Goal: Check status: Check status

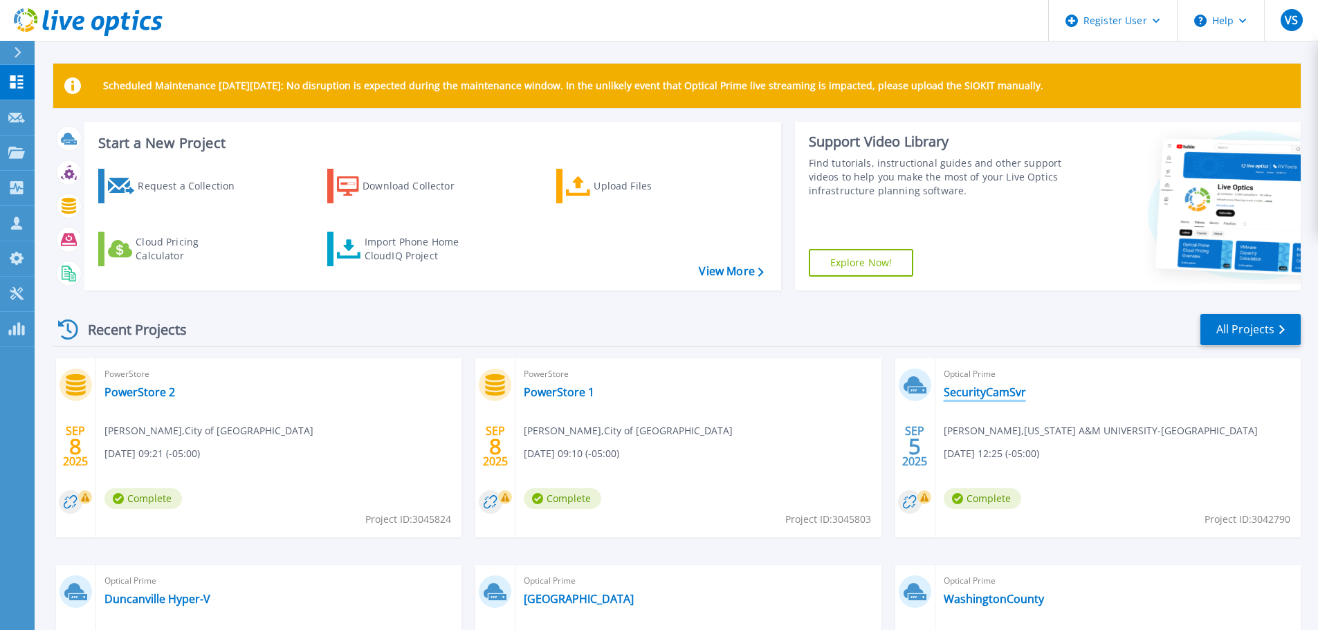
click at [978, 392] on link "SecurityCamSvr" at bounding box center [985, 392] width 82 height 14
click at [990, 383] on div "Optical Prime SecurityCamSvr Scott Smith , TEXAS A&M UNIVERSITY-TEXARKANA 09/05…" at bounding box center [1118, 447] width 365 height 179
click at [990, 386] on link "SecurityCamSvr" at bounding box center [985, 392] width 82 height 14
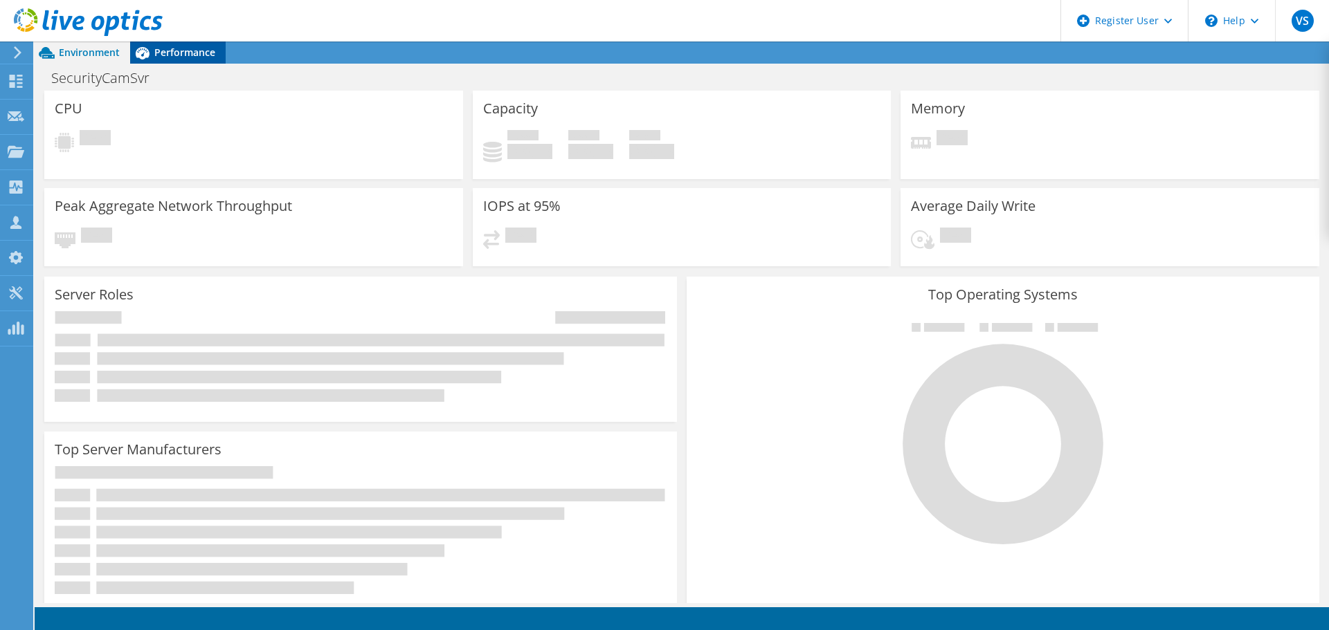
click at [190, 51] on span "Performance" at bounding box center [184, 52] width 61 height 13
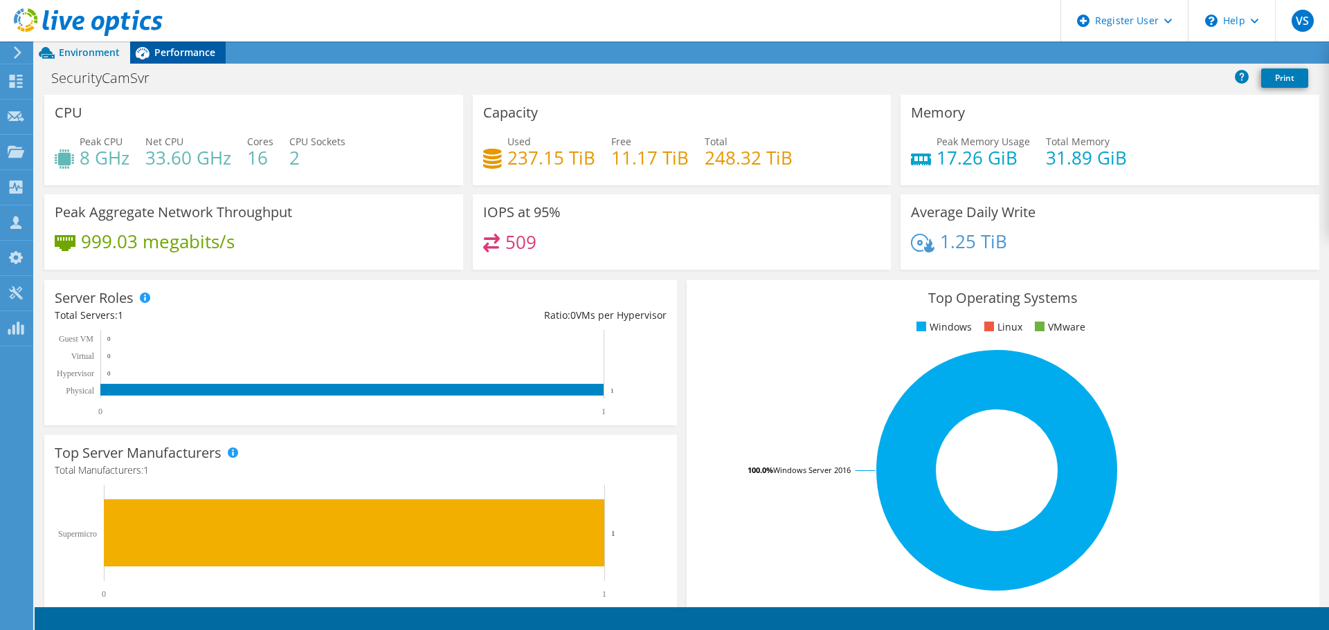
click at [166, 47] on span "Performance" at bounding box center [184, 52] width 61 height 13
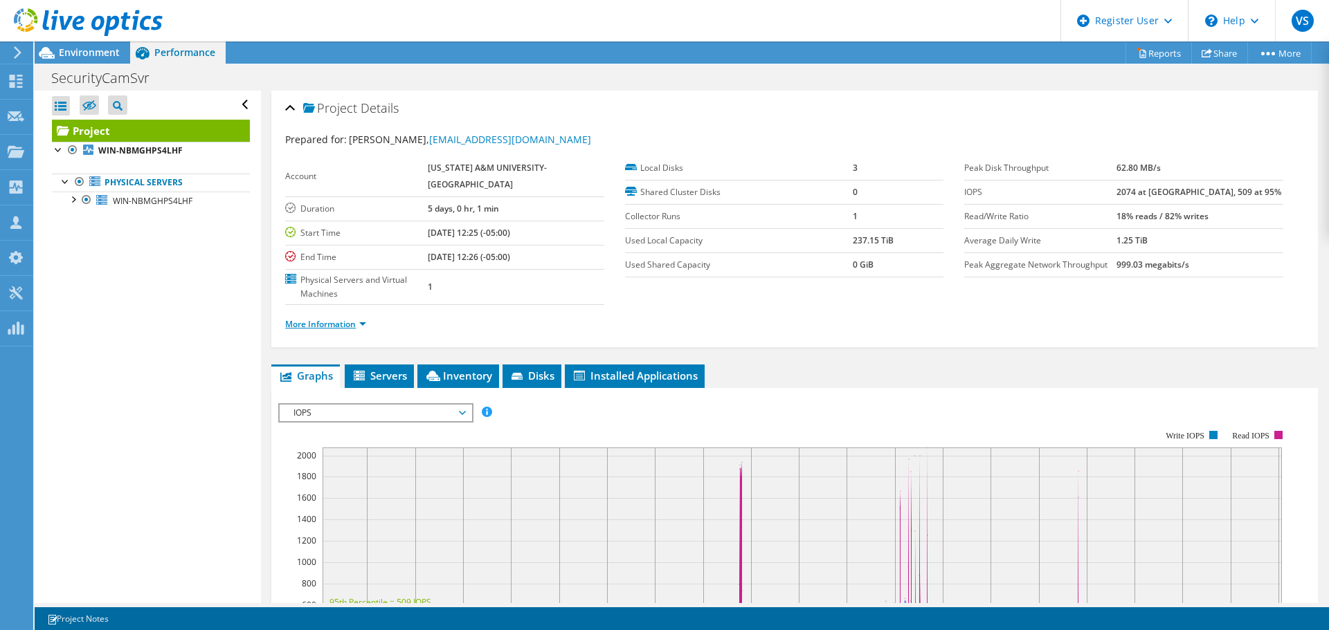
click at [349, 318] on link "More Information" at bounding box center [325, 324] width 81 height 12
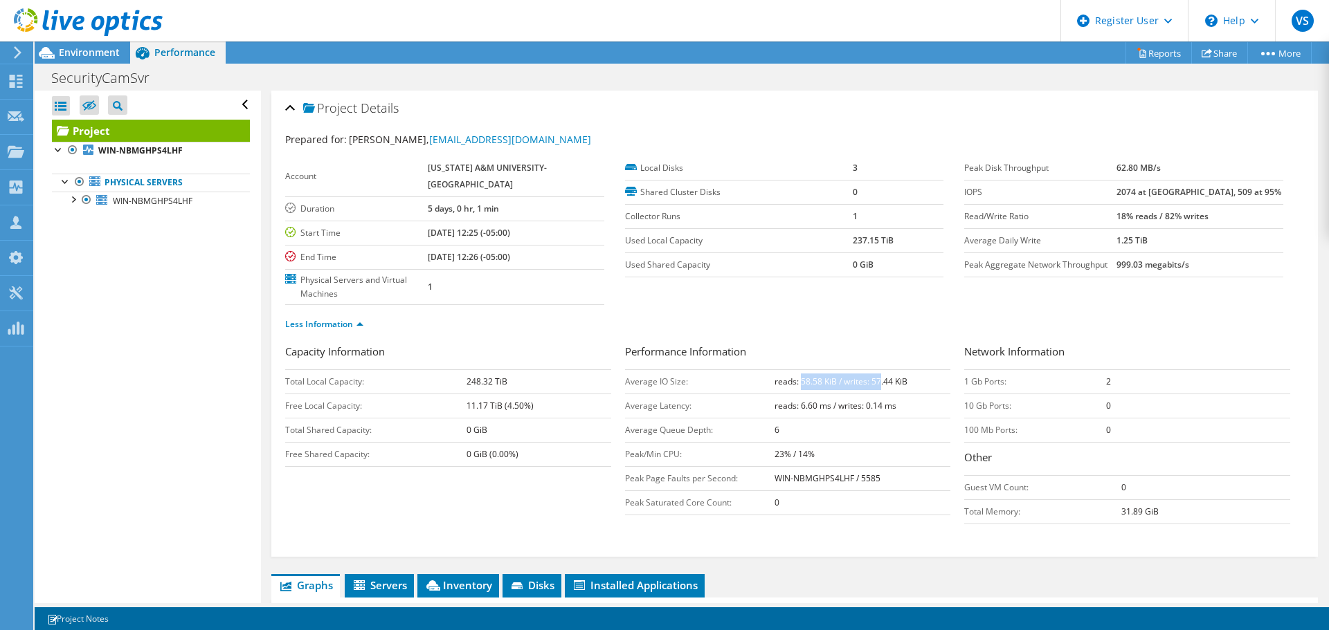
drag, startPoint x: 796, startPoint y: 358, endPoint x: 875, endPoint y: 358, distance: 78.9
click at [875, 376] on b "reads: 58.58 KiB / writes: 57.44 KiB" at bounding box center [840, 382] width 133 height 12
